Goal: Information Seeking & Learning: Learn about a topic

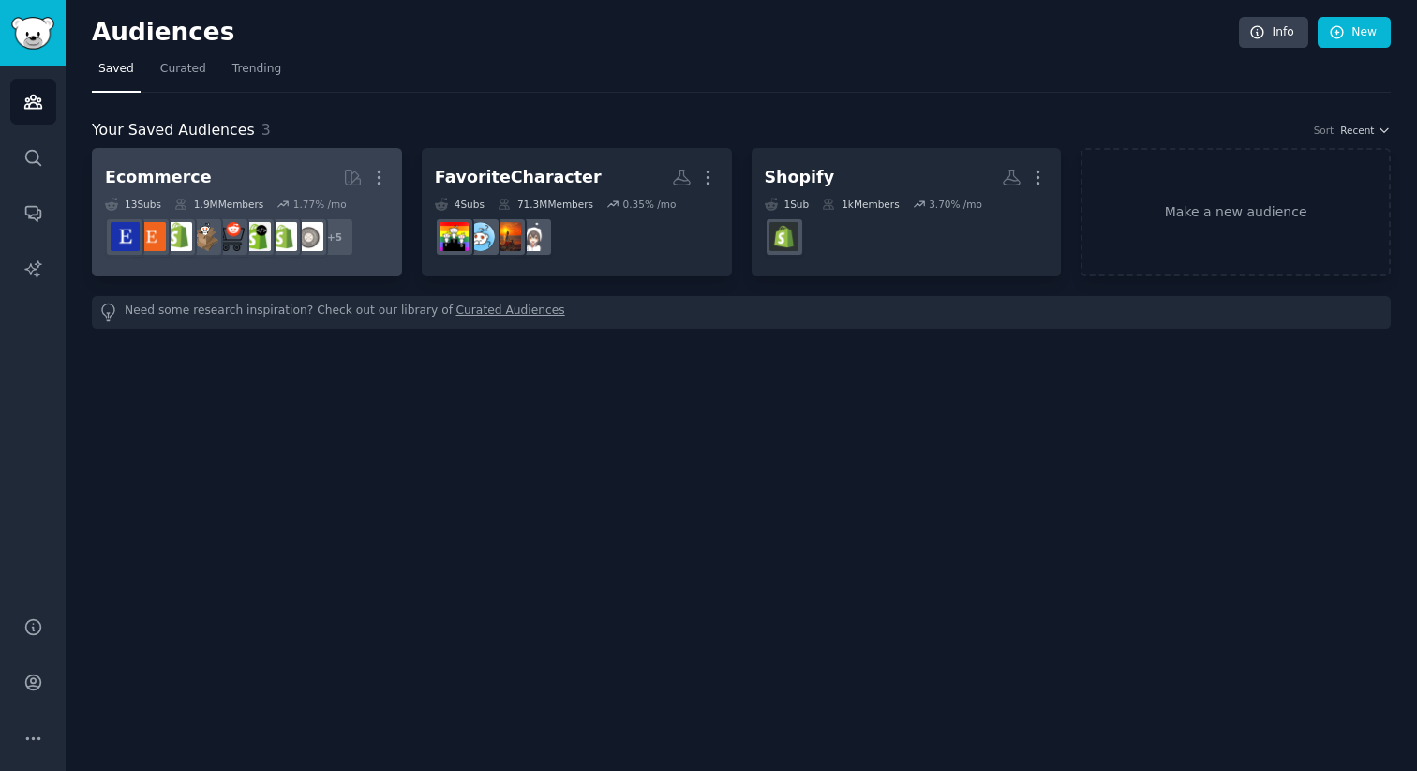
click at [301, 177] on h2 "Ecommerce More" at bounding box center [247, 177] width 284 height 33
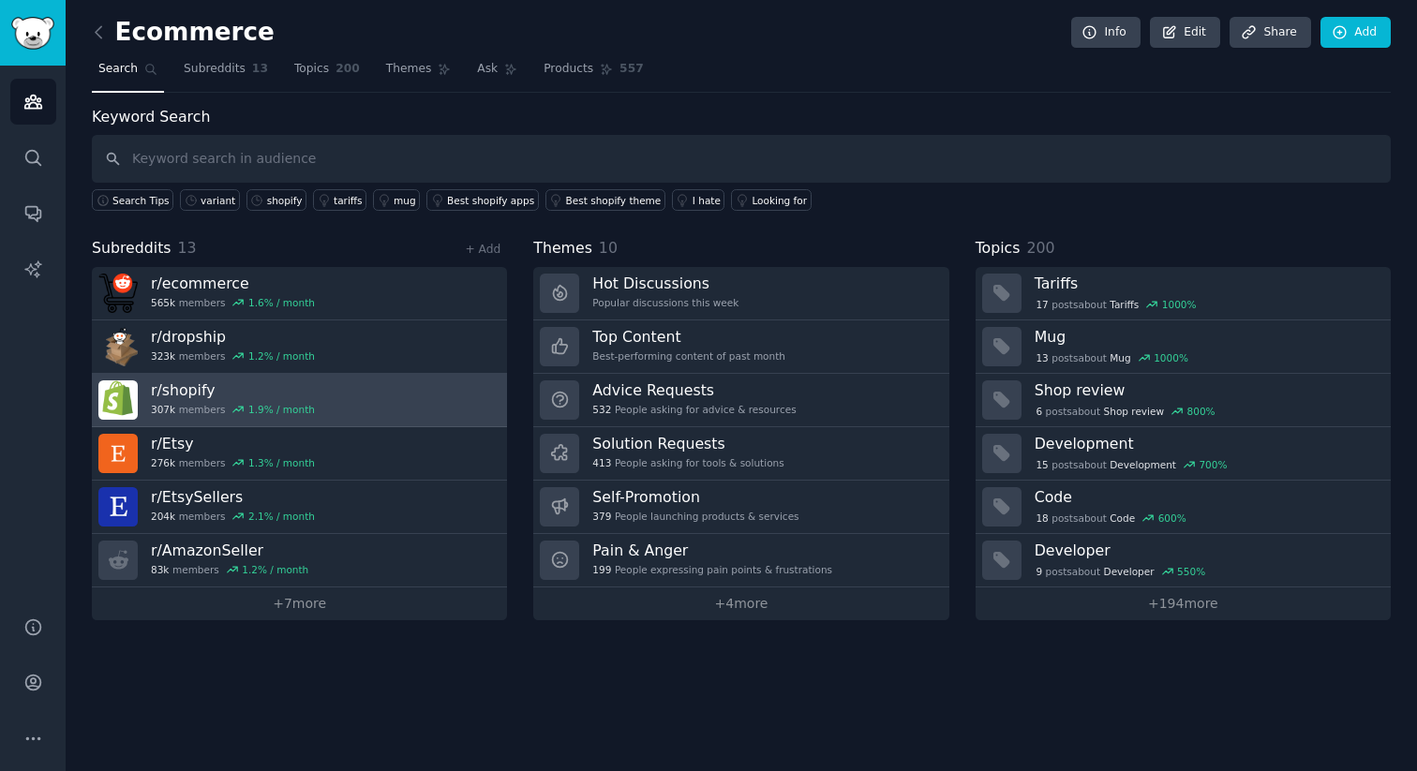
click at [394, 402] on link "r/ shopify 307k members 1.9 % / month" at bounding box center [299, 400] width 415 height 53
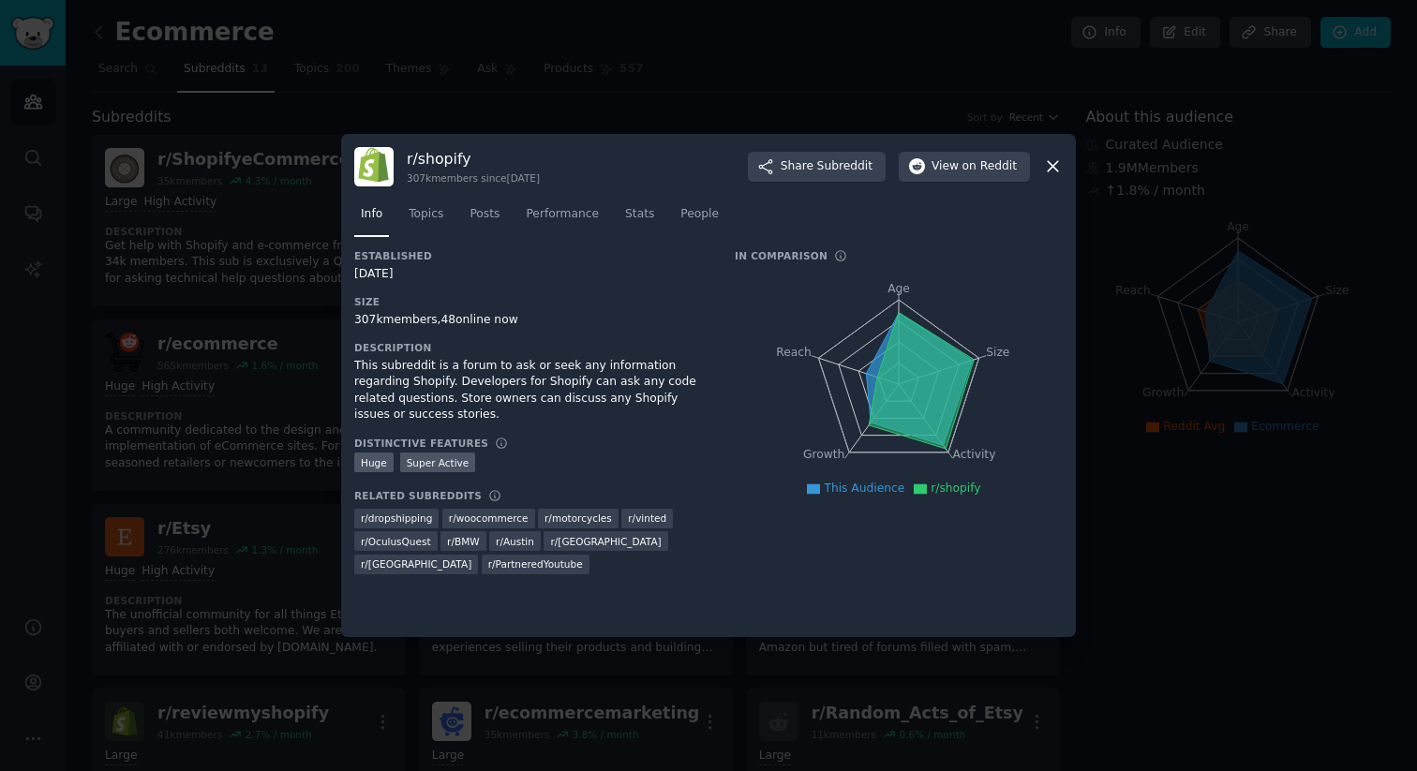
click at [452, 227] on nav "Info Topics Posts Performance Stats People" at bounding box center [708, 219] width 708 height 38
click at [440, 211] on span "Topics" at bounding box center [426, 214] width 35 height 17
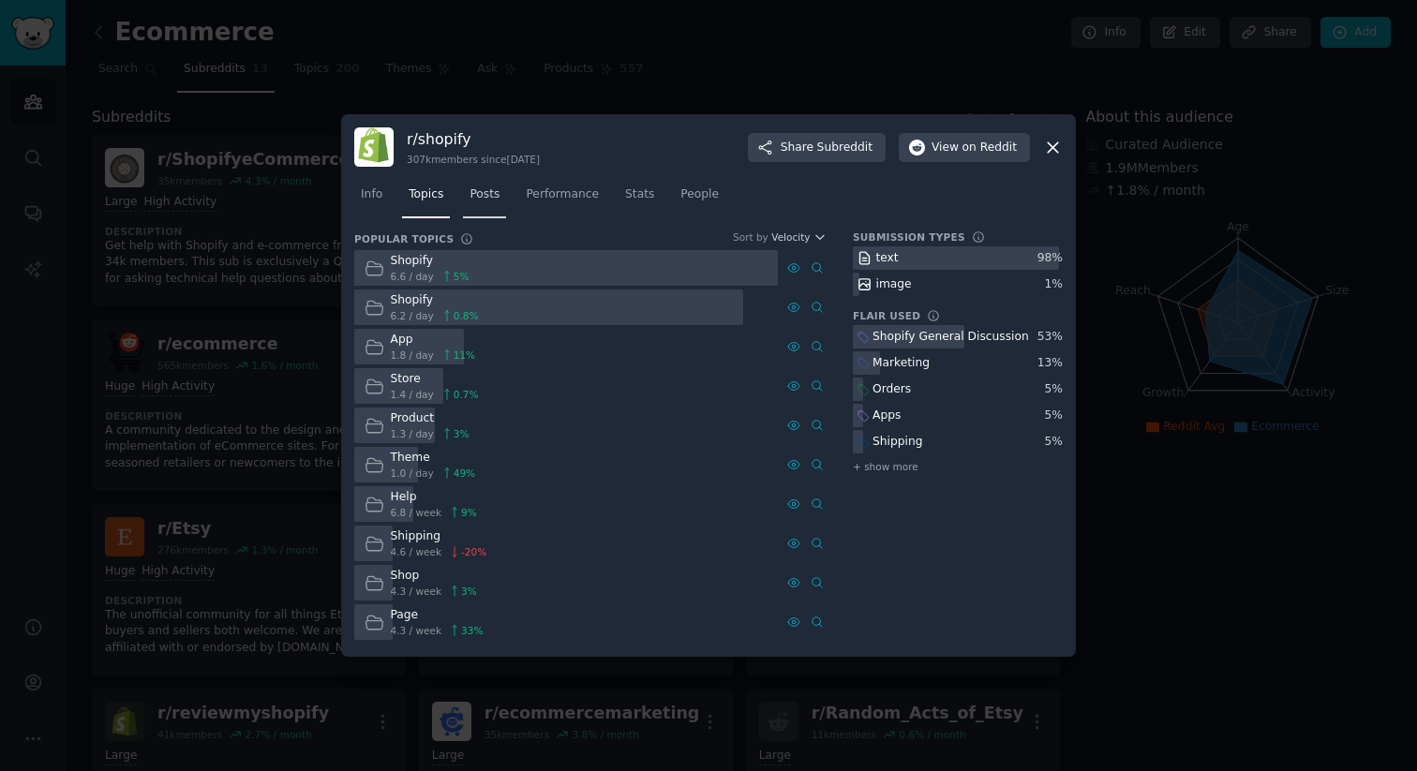
click at [497, 195] on span "Posts" at bounding box center [485, 194] width 30 height 17
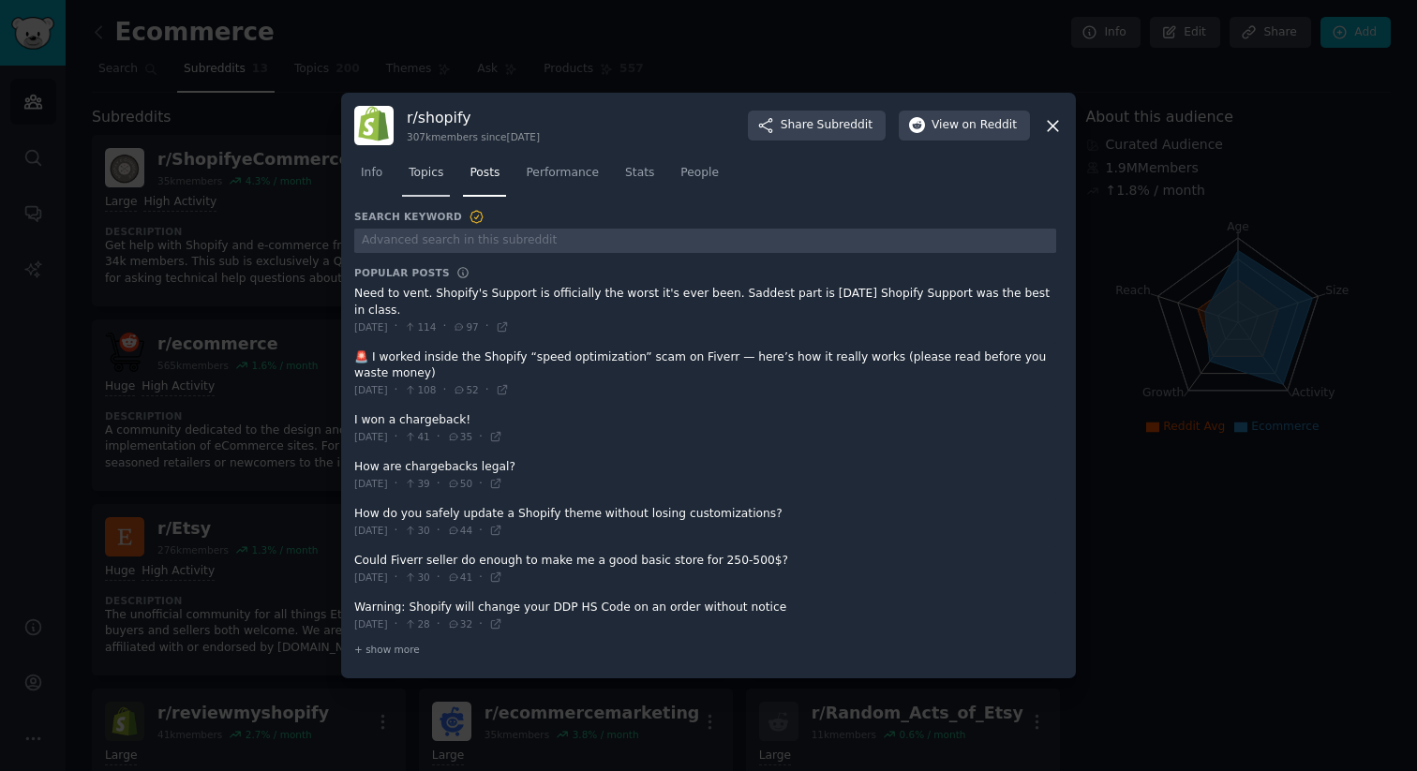
click at [450, 178] on link "Topics" at bounding box center [426, 177] width 48 height 38
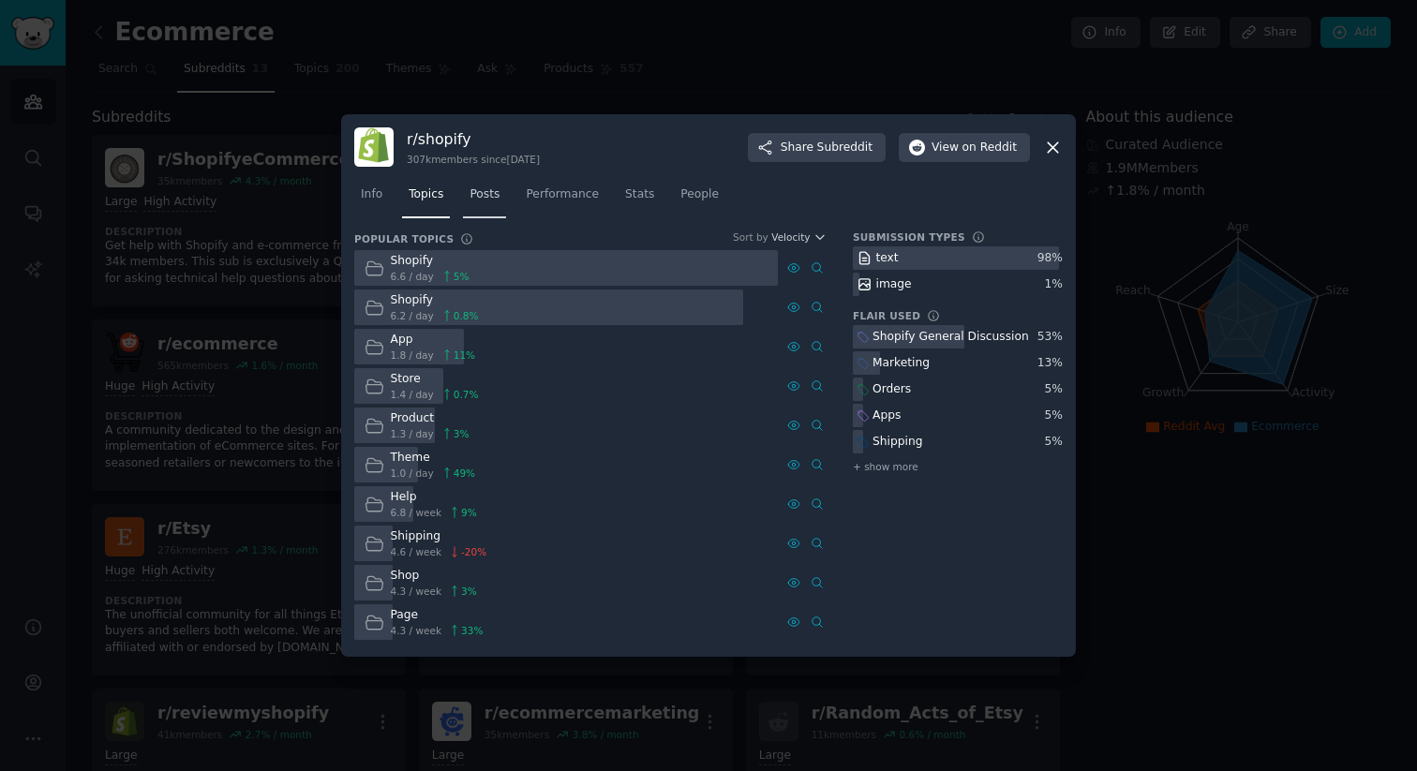
click at [477, 215] on link "Posts" at bounding box center [484, 199] width 43 height 38
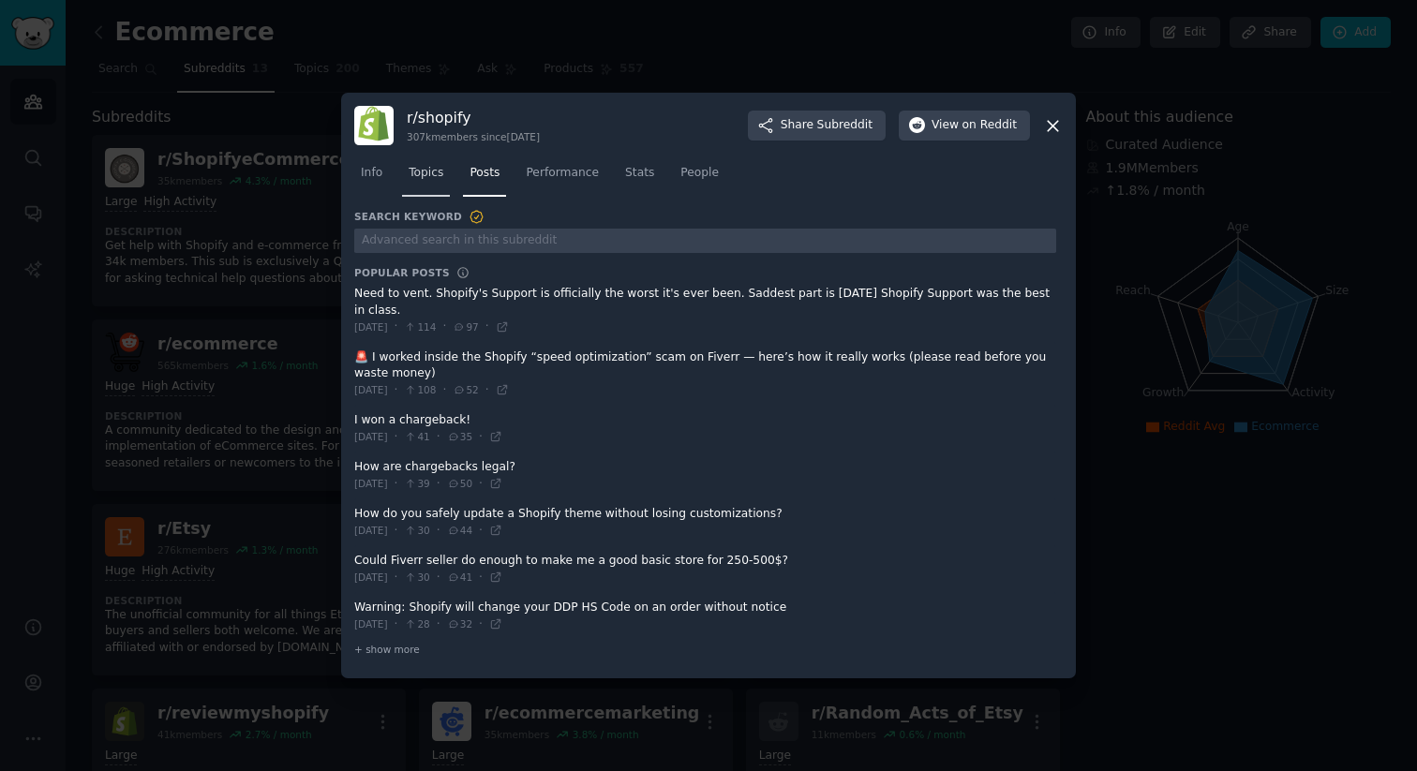
click at [425, 172] on span "Topics" at bounding box center [426, 173] width 35 height 17
